Goal: Task Accomplishment & Management: Manage account settings

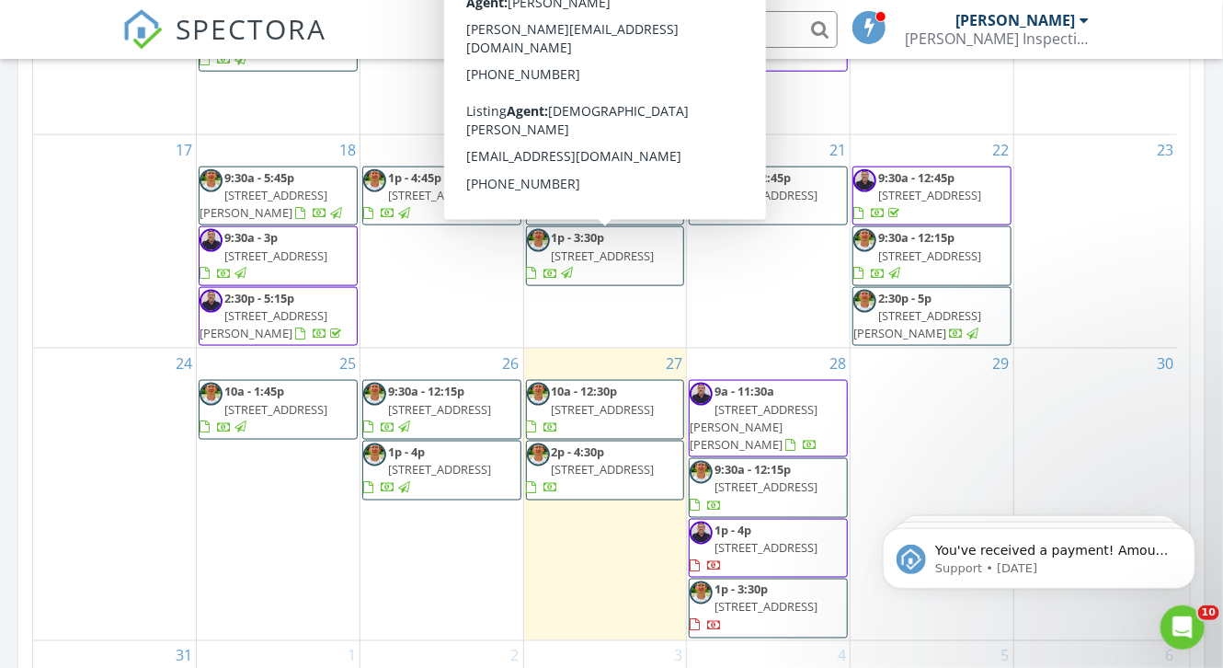
scroll to position [1030, 0]
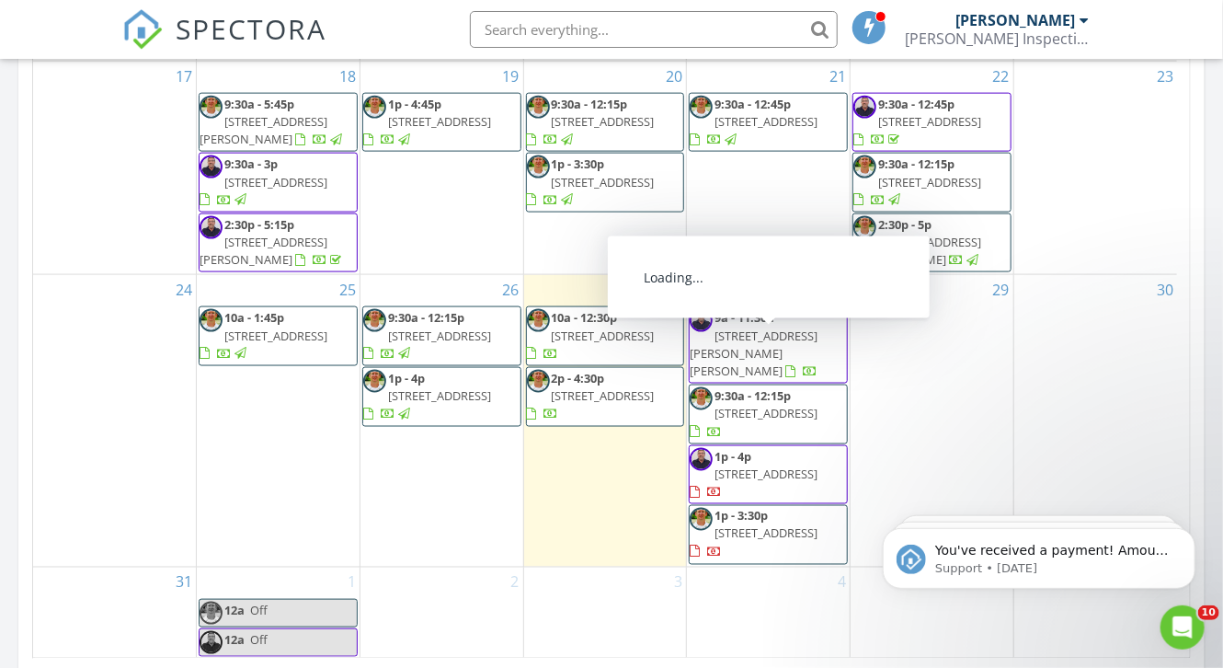
click at [743, 352] on span "405 Bobby Lou Ln, Copperas Cove 76522" at bounding box center [754, 353] width 128 height 52
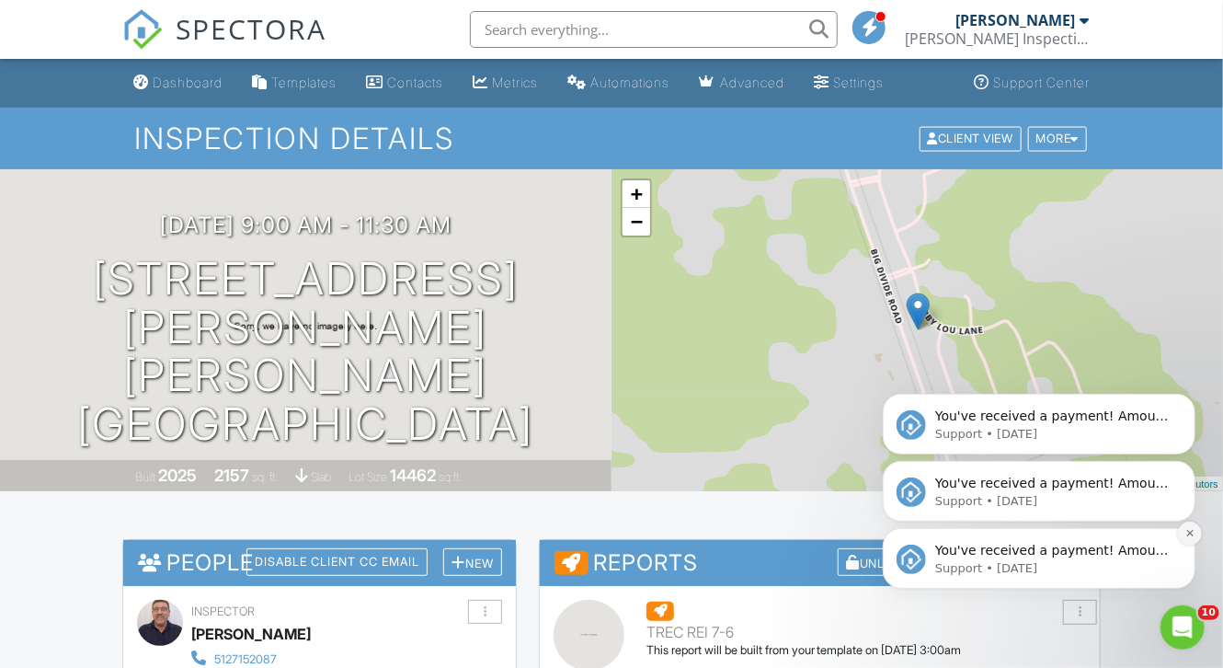
click at [1188, 528] on icon "Dismiss notification" at bounding box center [1190, 532] width 10 height 10
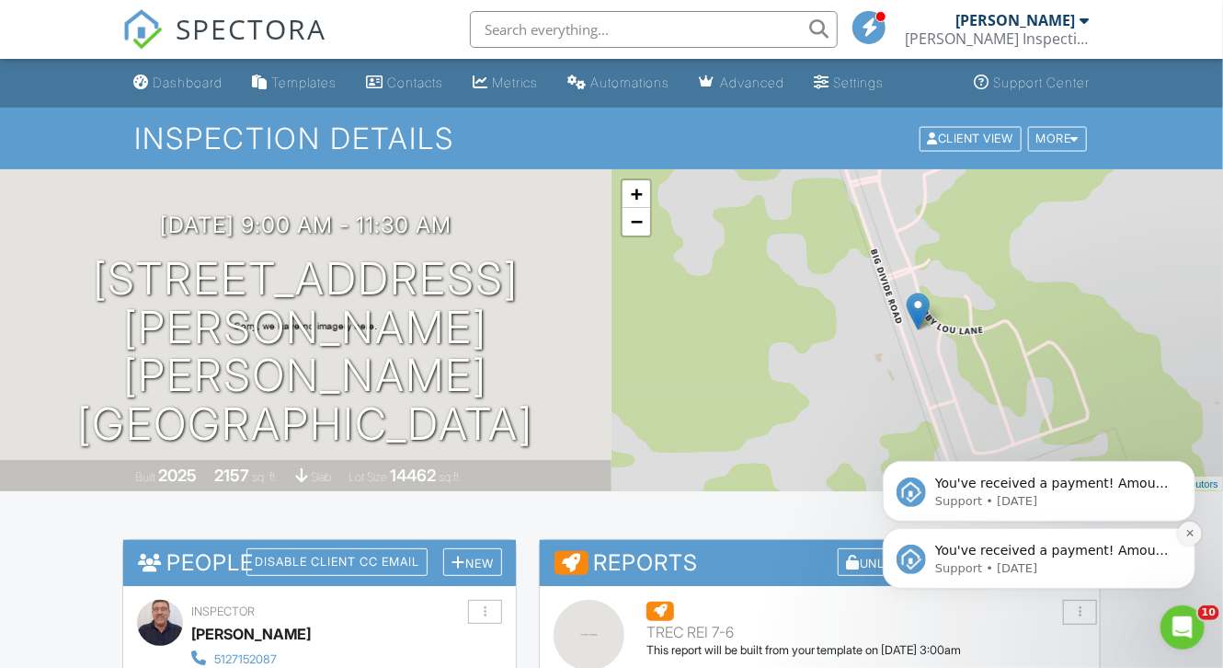
click at [1190, 529] on icon "Dismiss notification" at bounding box center [1190, 532] width 10 height 10
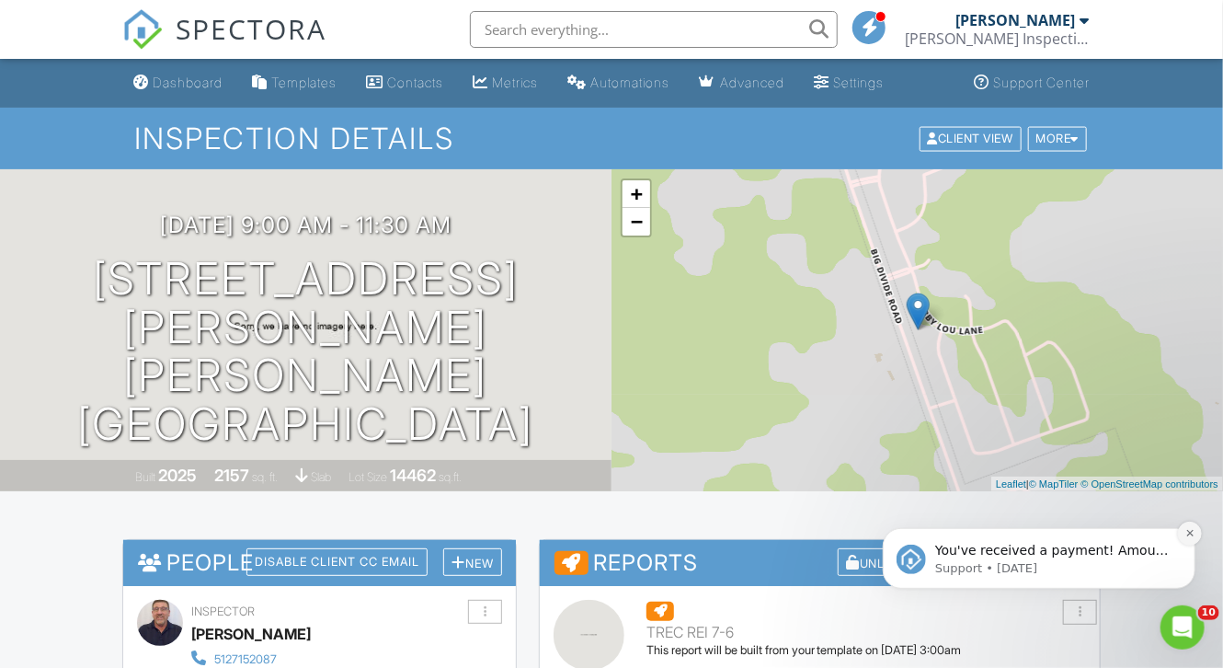
click at [1190, 531] on icon "Dismiss notification" at bounding box center [1190, 532] width 10 height 10
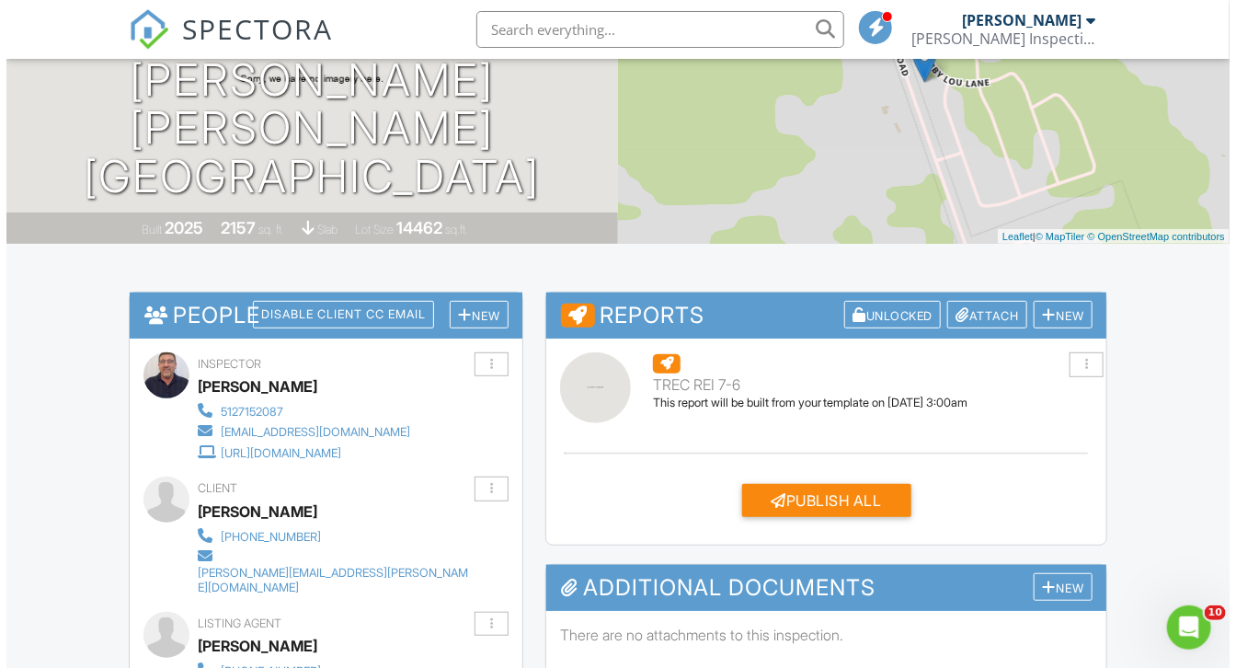
scroll to position [147, 0]
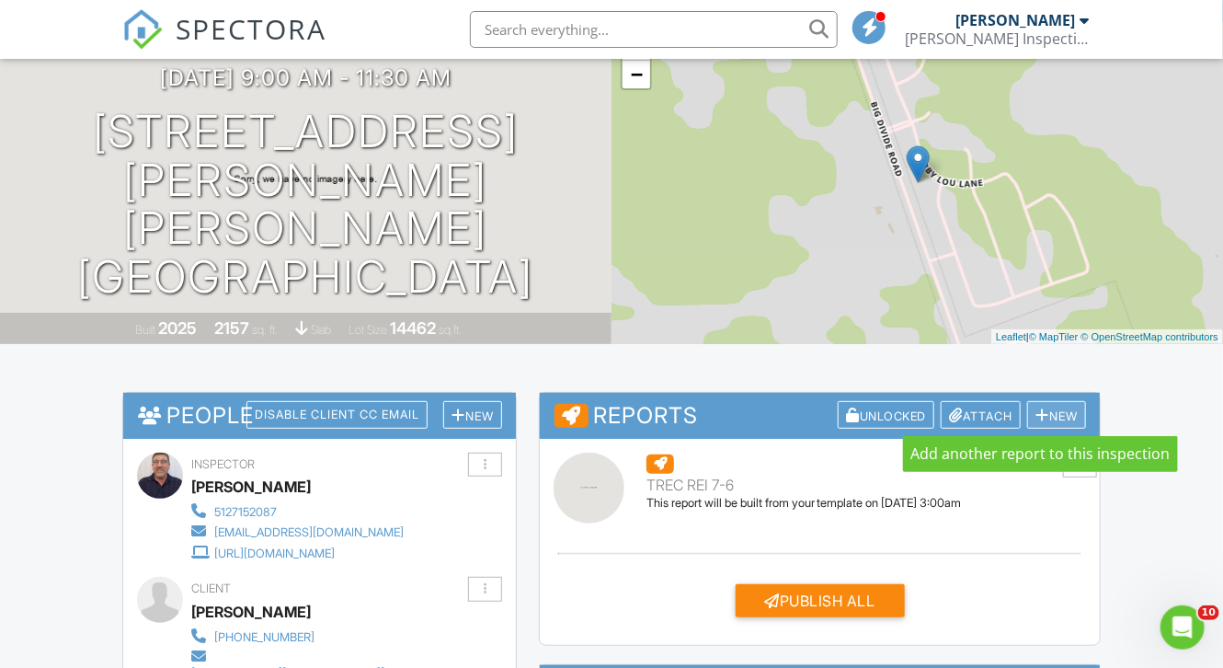
click at [1037, 408] on div at bounding box center [1043, 415] width 14 height 15
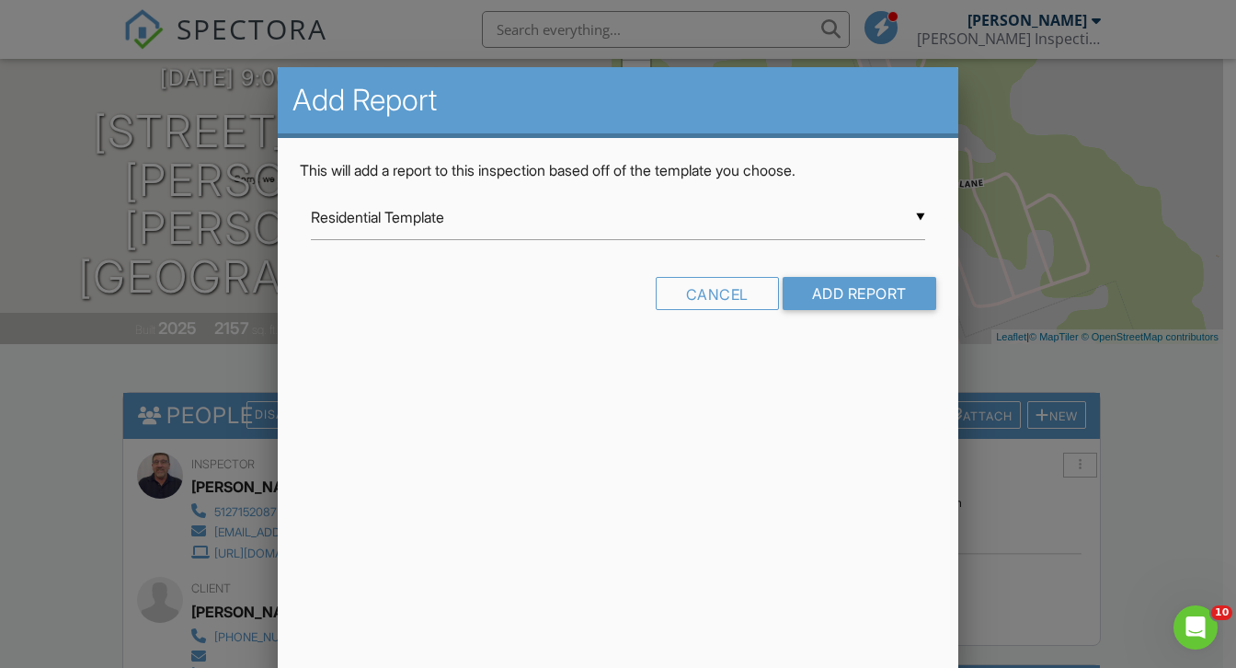
click at [917, 214] on div "▼ Residential Template Residential Template Swimming Pool and Spa Template Will…" at bounding box center [618, 217] width 614 height 45
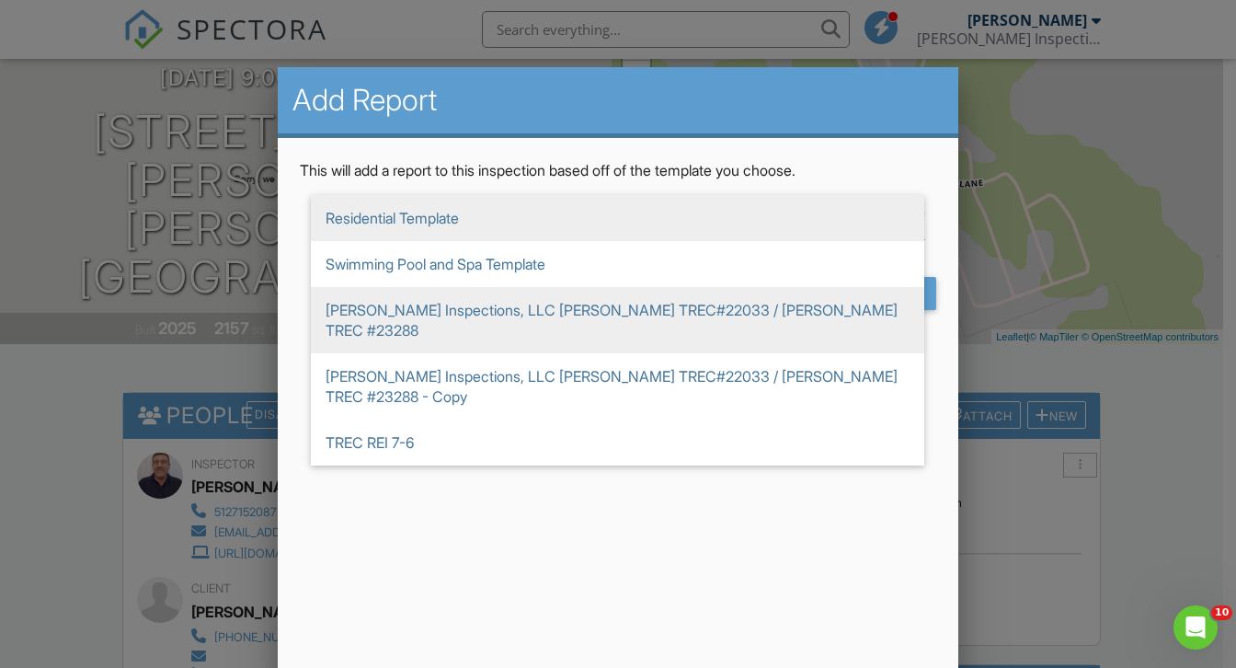
click at [604, 320] on span "[PERSON_NAME] Inspections, LLC [PERSON_NAME] TREC#22033 / [PERSON_NAME] TREC #2…" at bounding box center [618, 320] width 614 height 66
type input "[PERSON_NAME] Inspections, LLC [PERSON_NAME] TREC#22033 / [PERSON_NAME] TREC #2…"
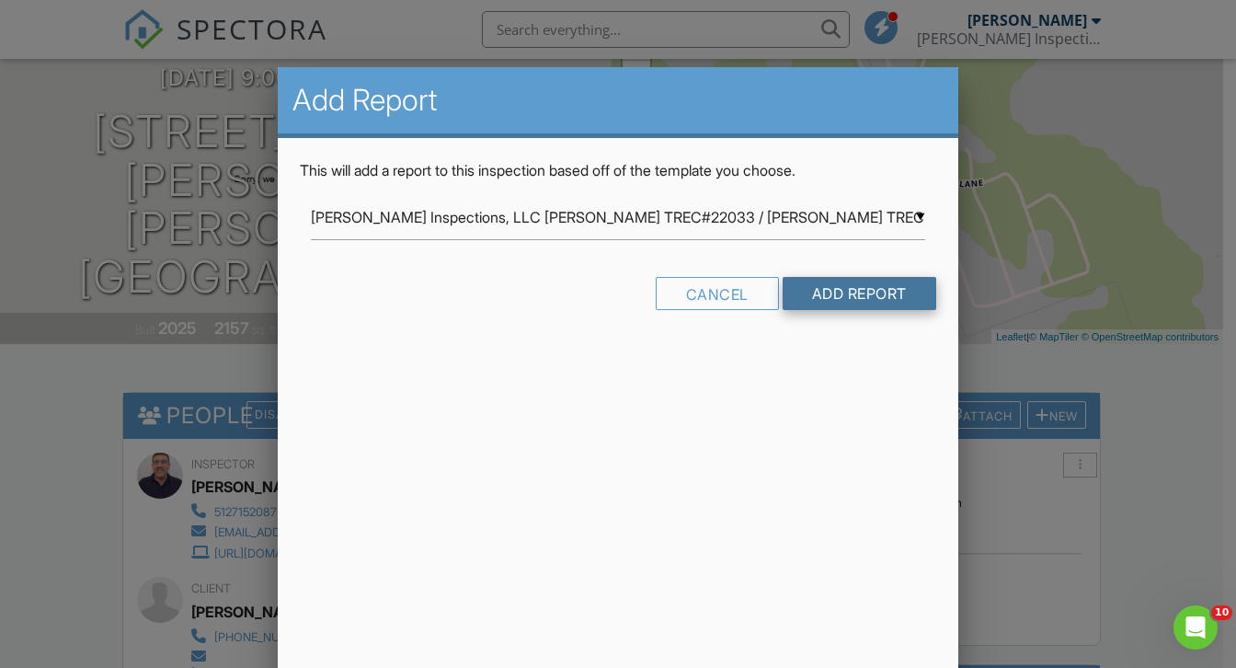
click at [821, 294] on input "Add Report" at bounding box center [860, 293] width 154 height 33
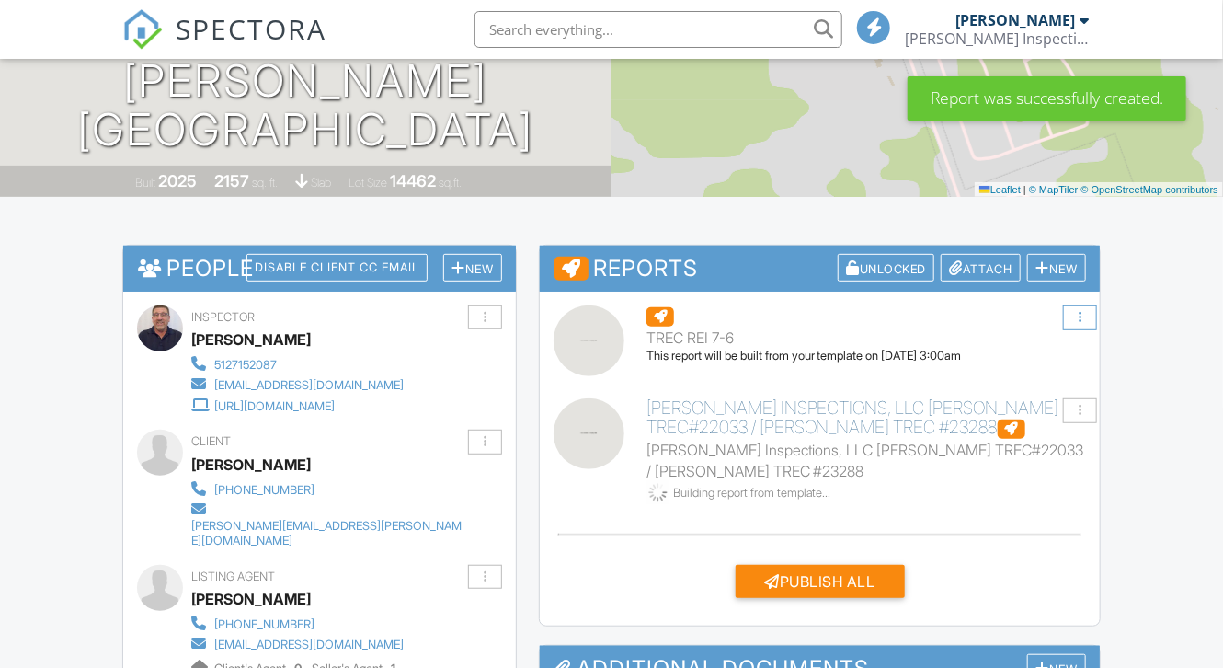
scroll to position [294, 0]
click at [1083, 320] on div at bounding box center [1080, 317] width 34 height 25
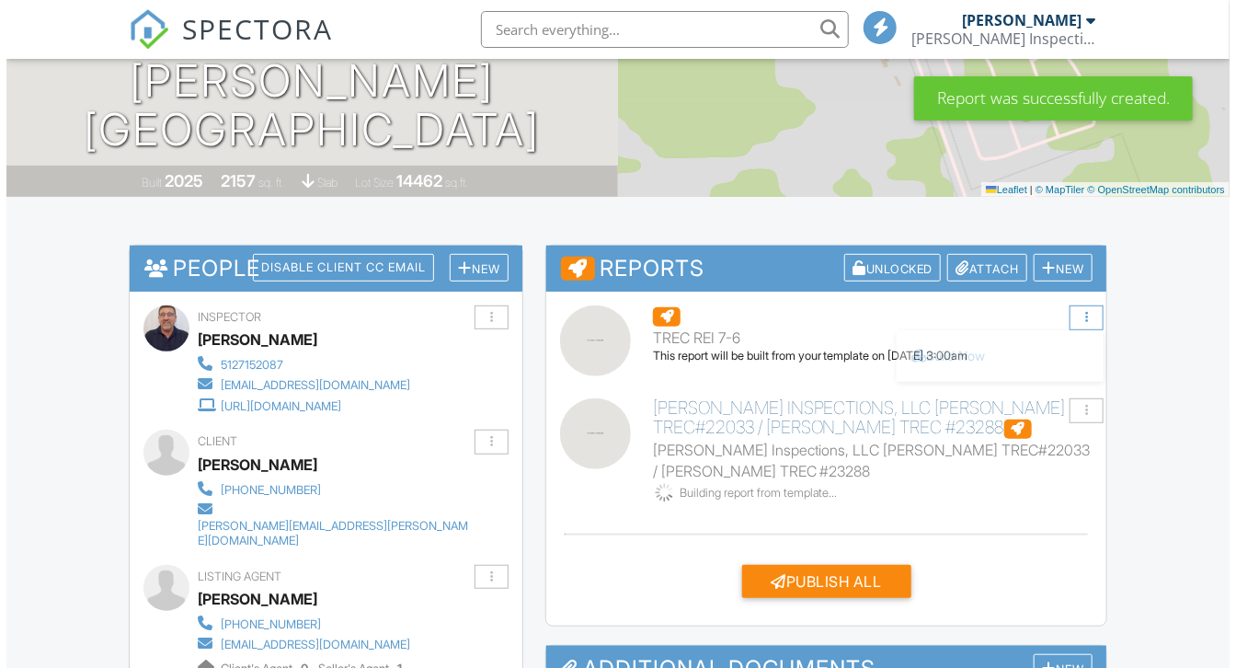
scroll to position [0, 0]
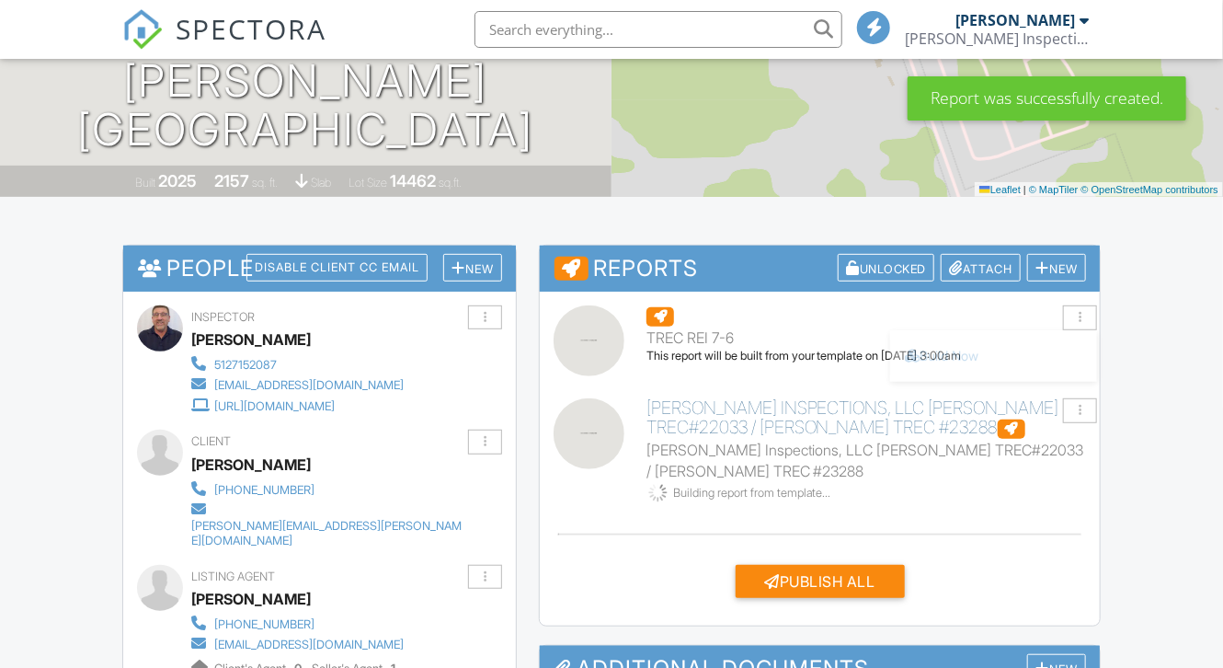
click at [942, 405] on div "Delete" at bounding box center [940, 406] width 39 height 16
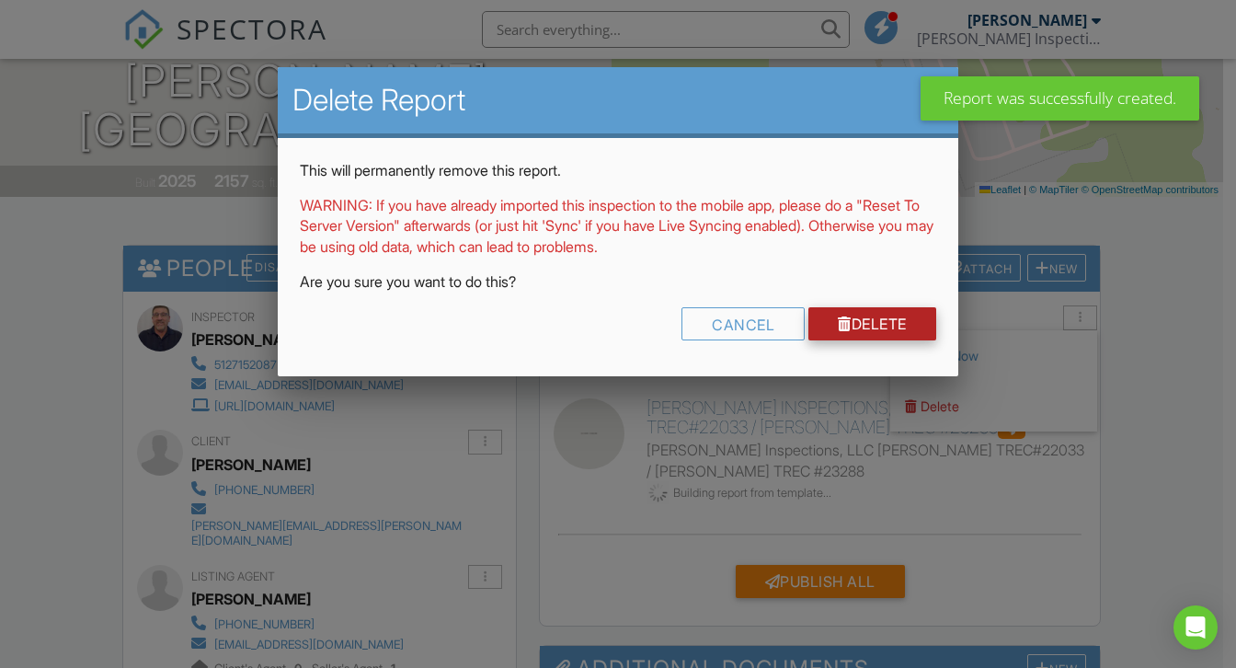
click at [881, 327] on link "Delete" at bounding box center [873, 323] width 128 height 33
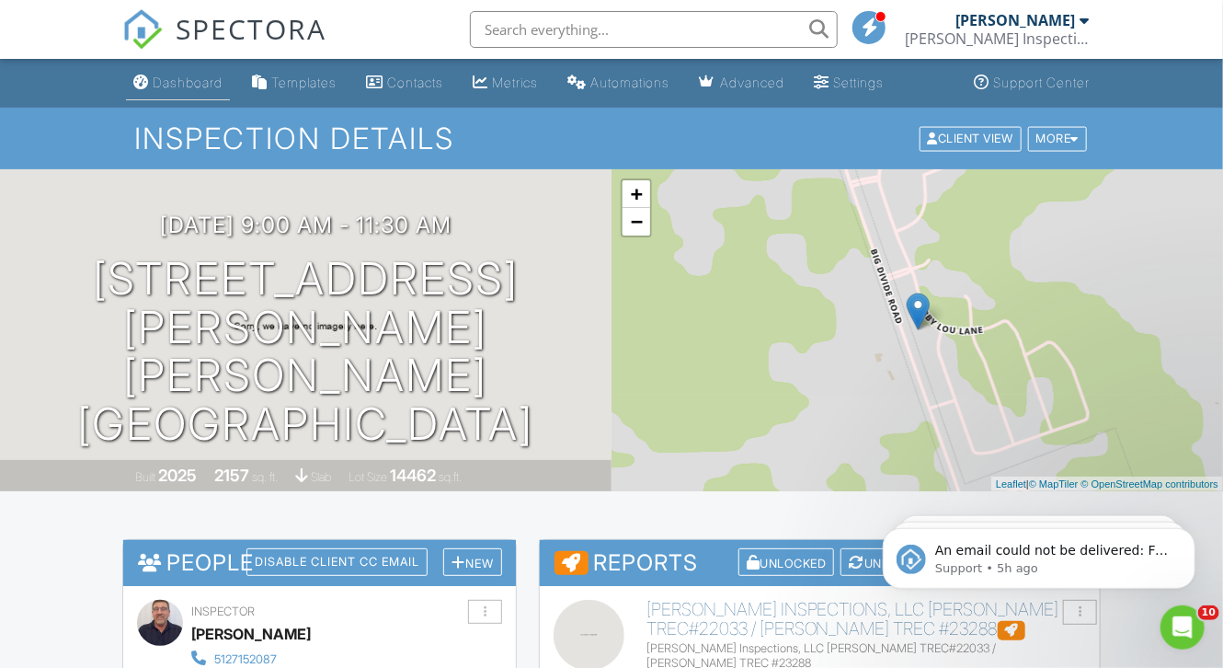
click at [188, 77] on div "Dashboard" at bounding box center [188, 83] width 70 height 16
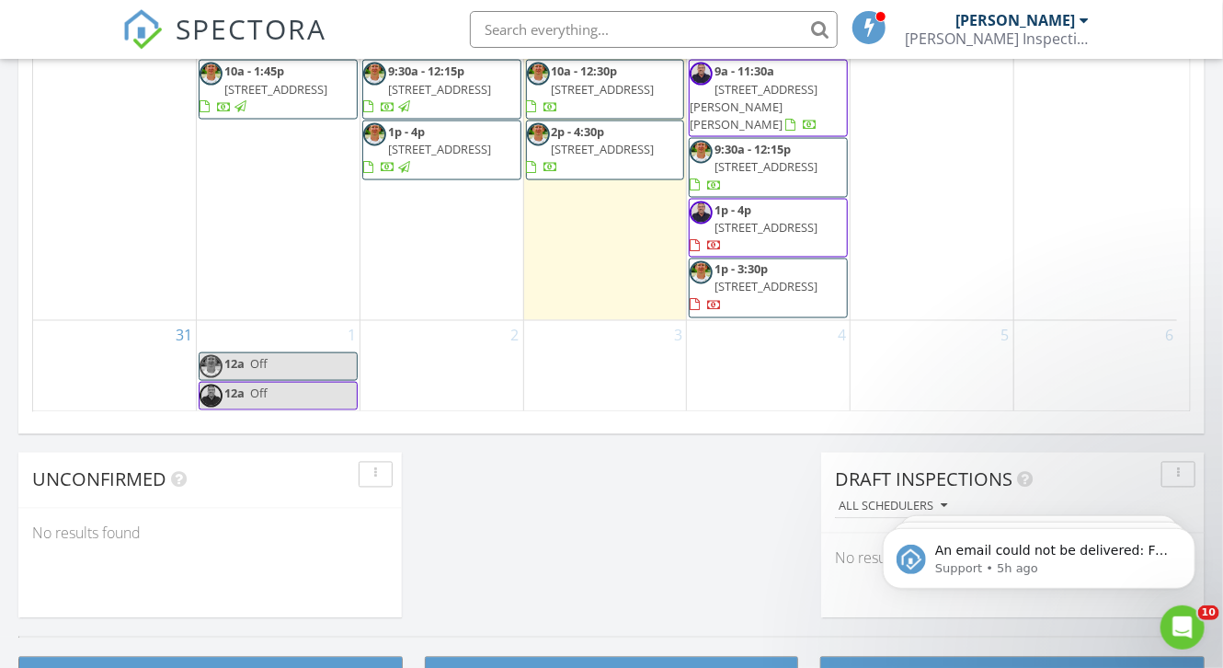
scroll to position [550, 0]
click at [769, 231] on span "[STREET_ADDRESS]" at bounding box center [766, 227] width 103 height 17
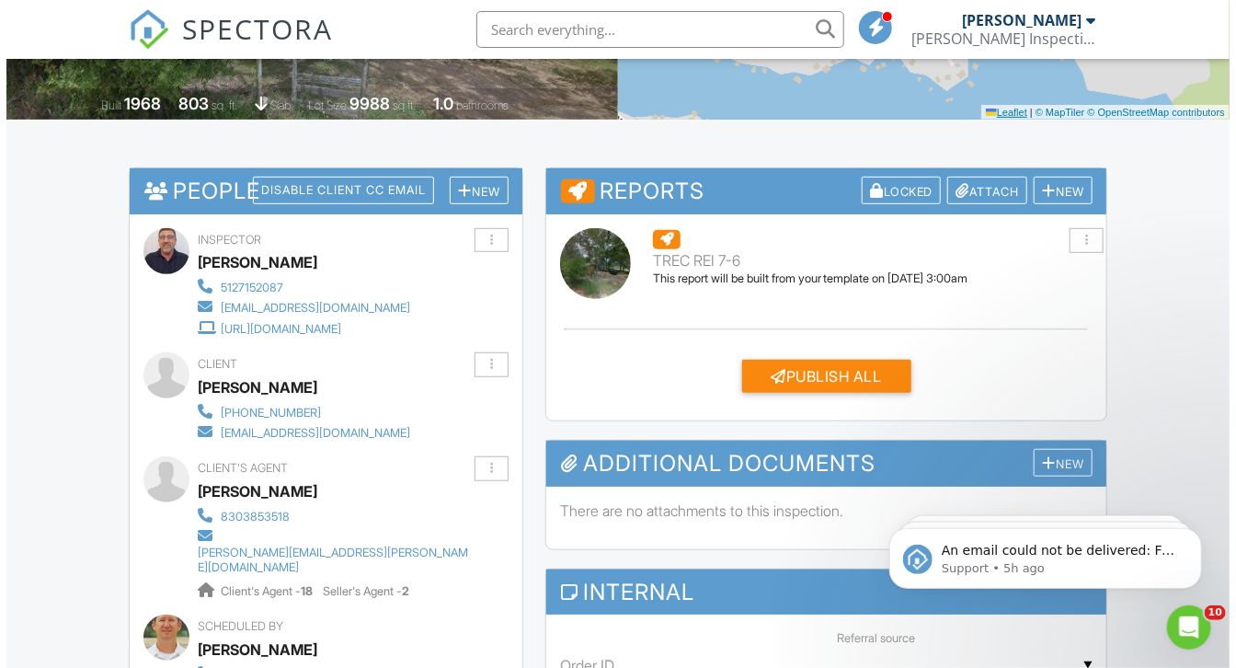
scroll to position [224, 0]
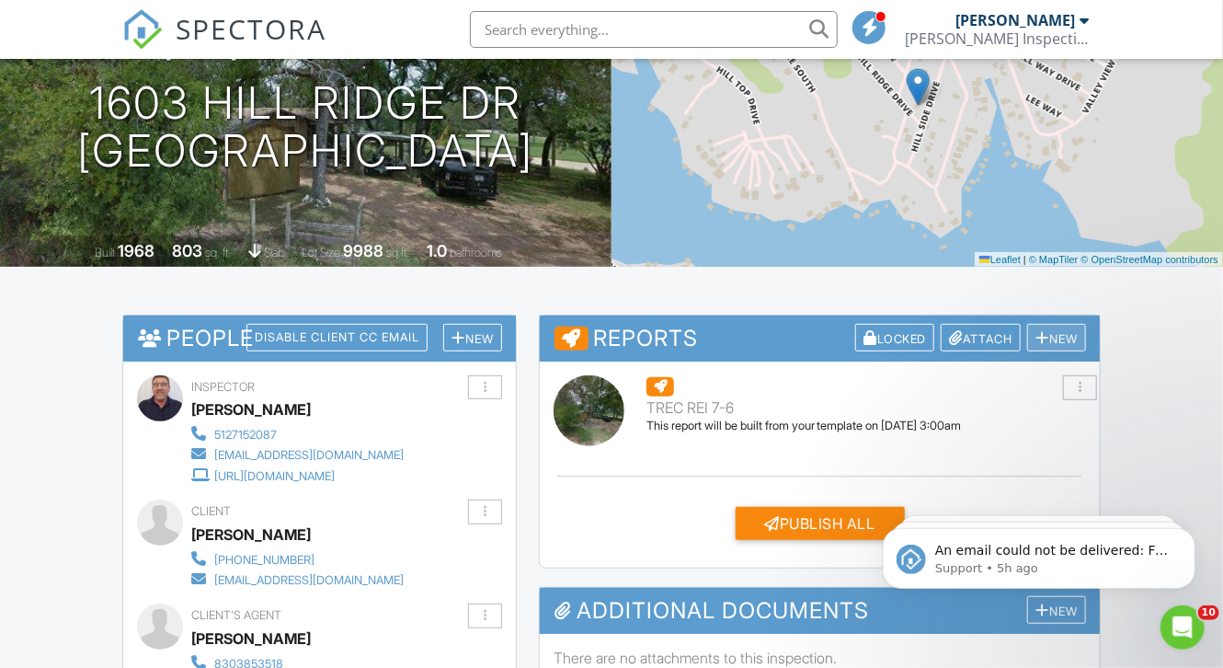
click at [1036, 336] on div at bounding box center [1043, 337] width 14 height 15
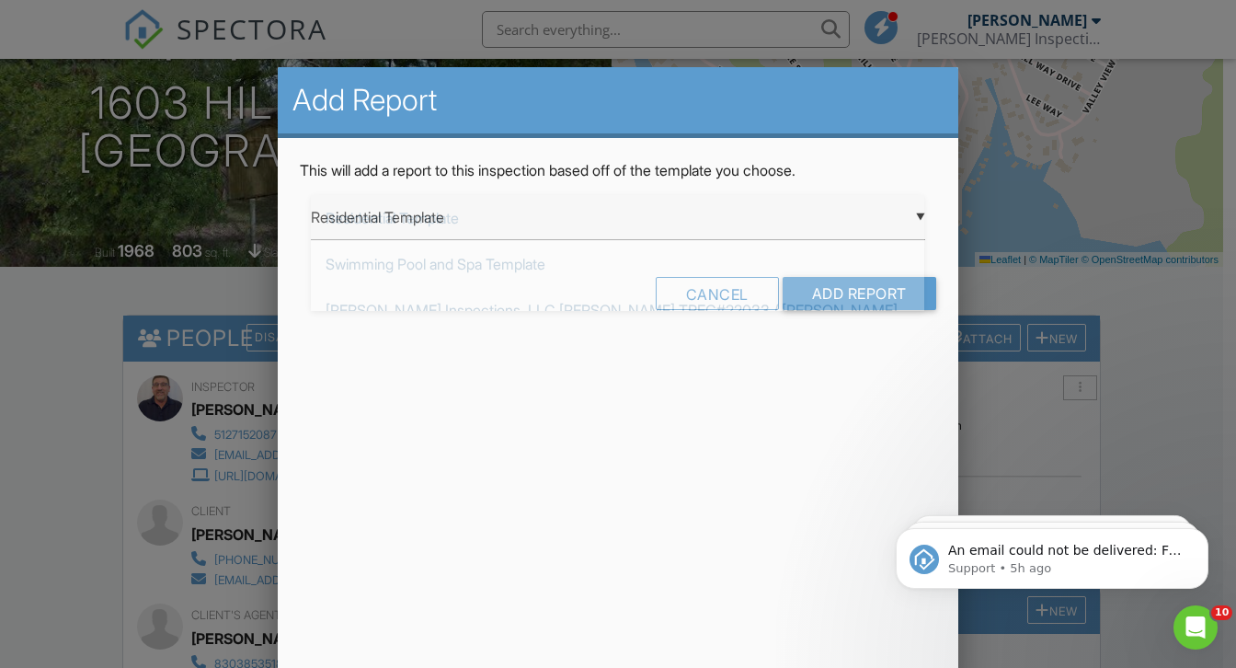
click at [914, 216] on div "▼ Residential Template Residential Template Swimming Pool and Spa Template Will…" at bounding box center [618, 217] width 614 height 45
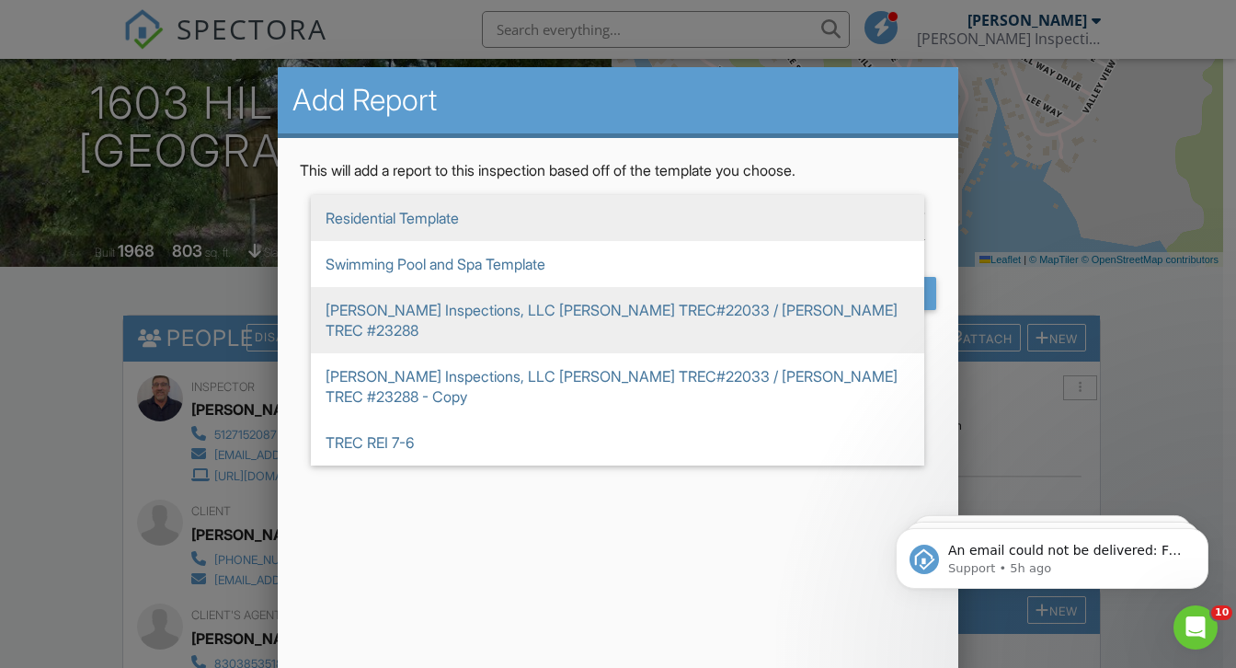
click at [626, 317] on span "[PERSON_NAME] Inspections, LLC [PERSON_NAME] TREC#22033 / [PERSON_NAME] TREC #2…" at bounding box center [618, 320] width 614 height 66
type input "[PERSON_NAME] Inspections, LLC [PERSON_NAME] TREC#22033 / [PERSON_NAME] TREC #2…"
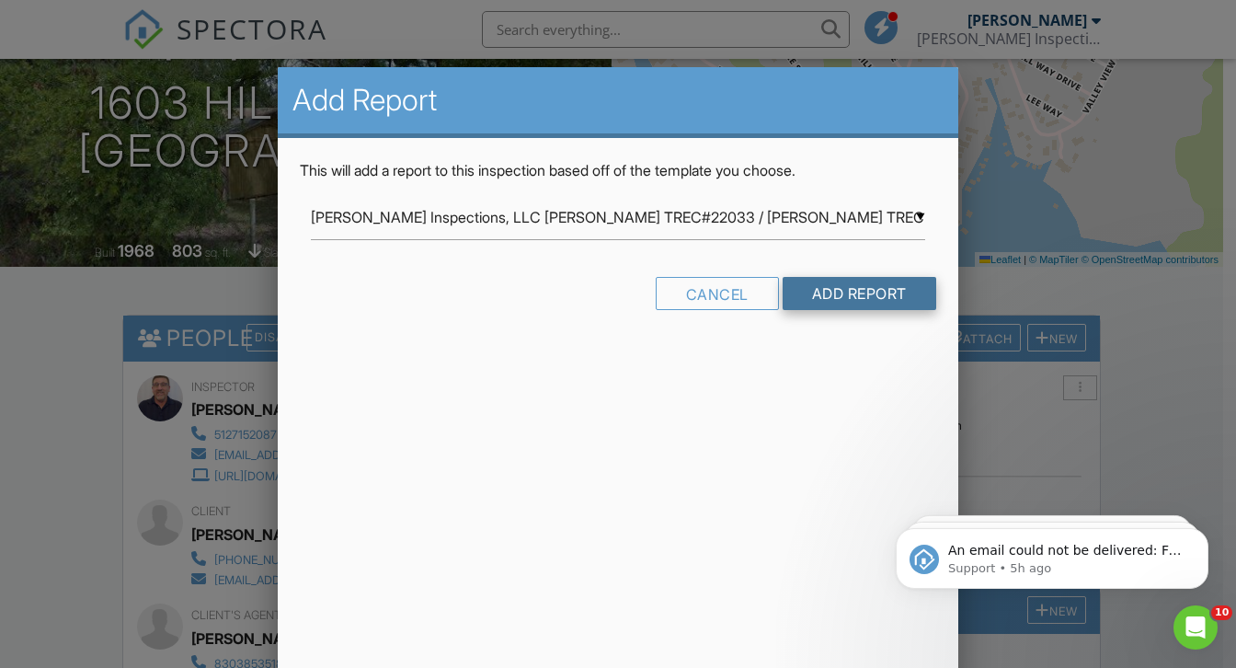
click at [825, 295] on input "Add Report" at bounding box center [860, 293] width 154 height 33
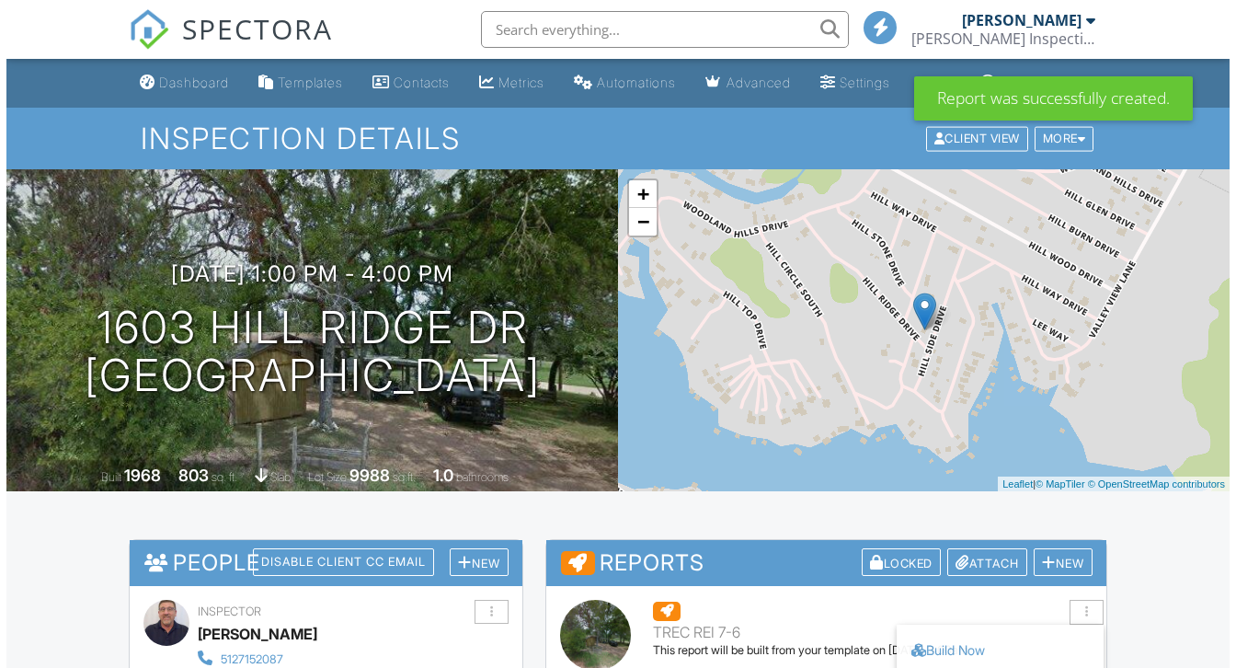
scroll to position [221, 0]
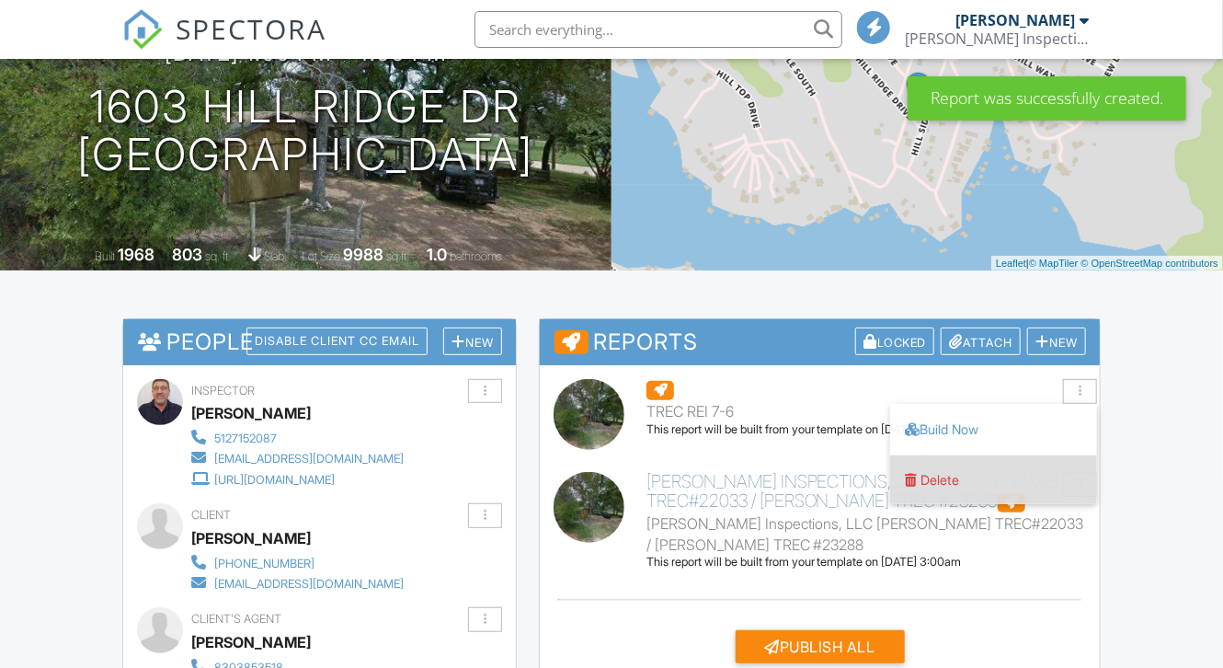
click at [932, 481] on div "Delete" at bounding box center [940, 480] width 39 height 16
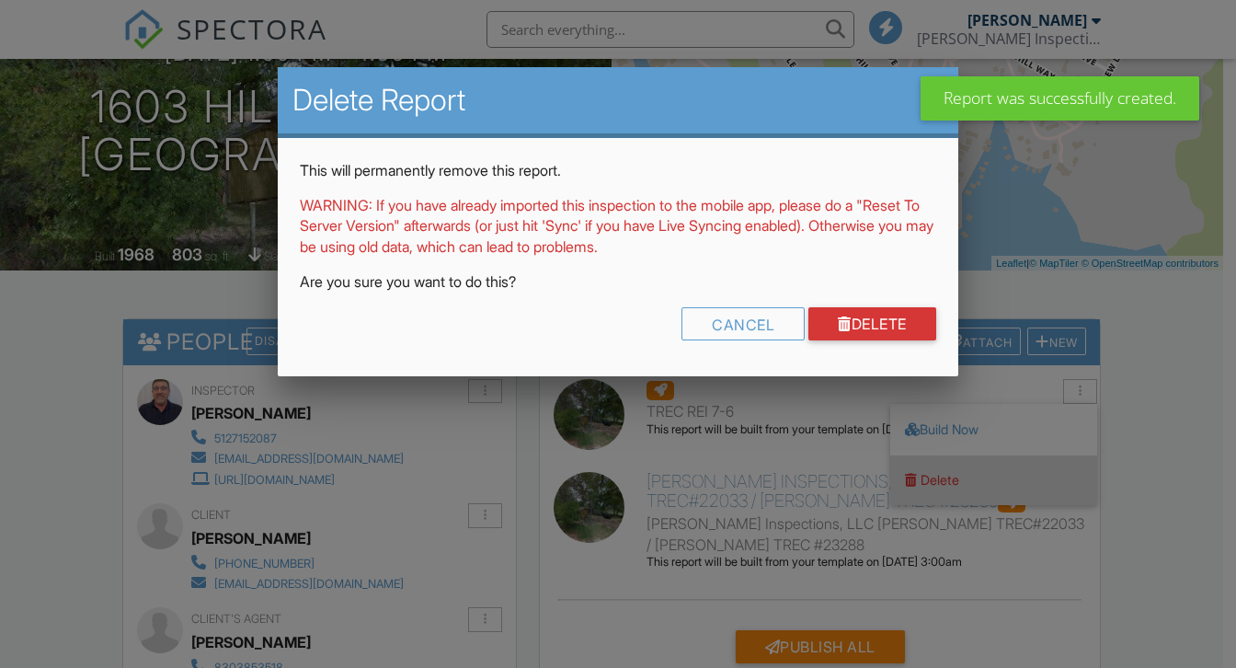
scroll to position [0, 0]
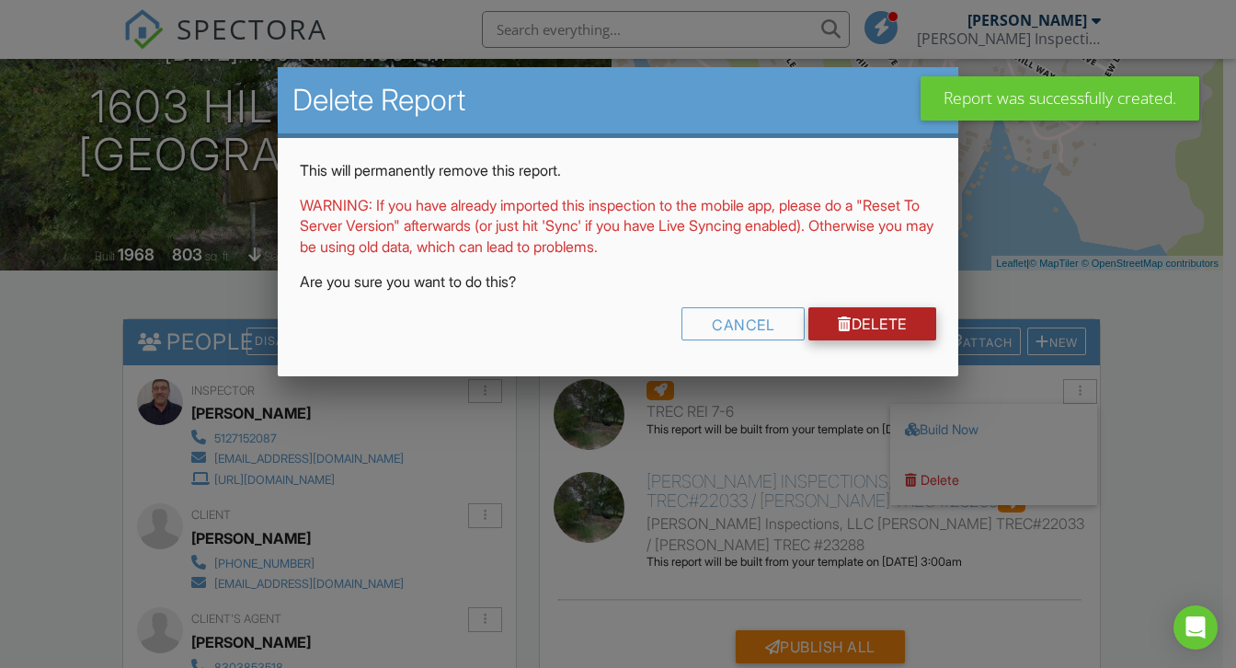
click at [848, 312] on link "Delete" at bounding box center [873, 323] width 128 height 33
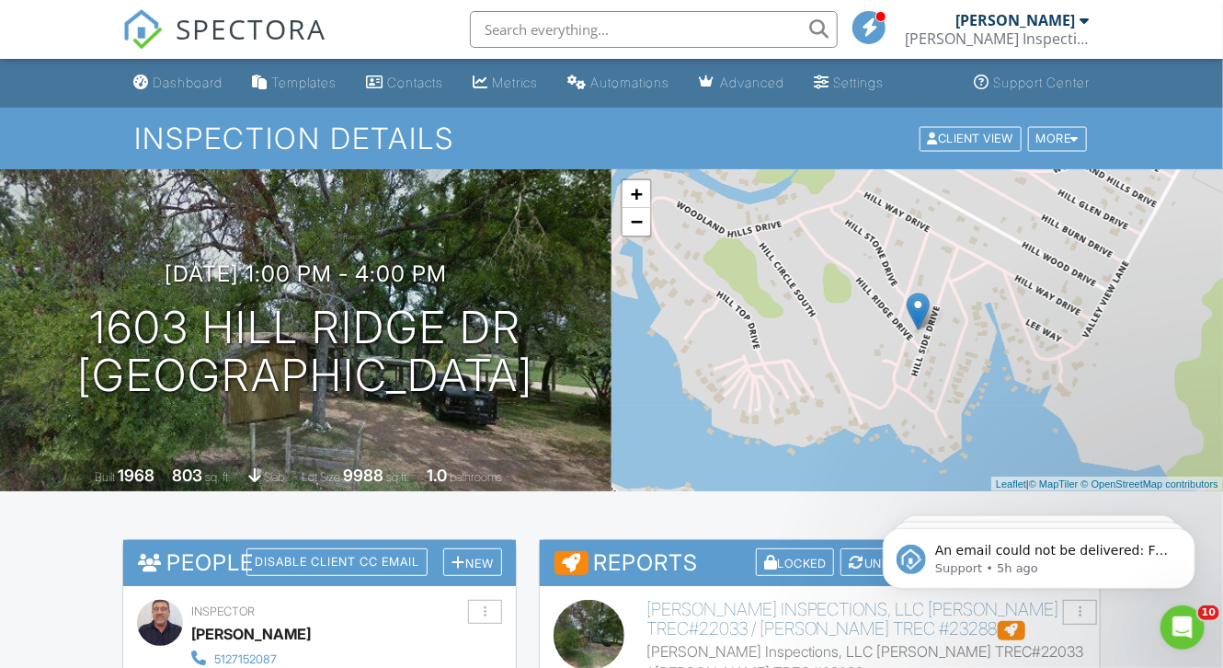
click at [1085, 18] on div at bounding box center [1084, 20] width 9 height 15
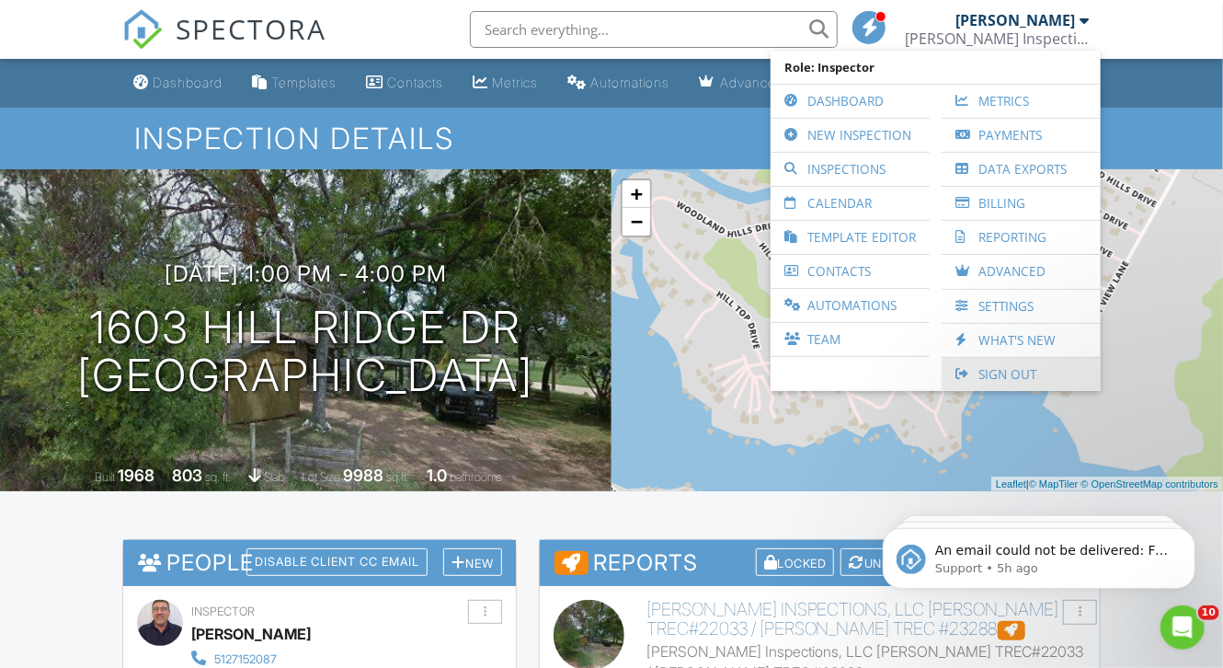
click at [1004, 373] on link "Sign Out" at bounding box center [1021, 374] width 141 height 33
